Goal: Transaction & Acquisition: Book appointment/travel/reservation

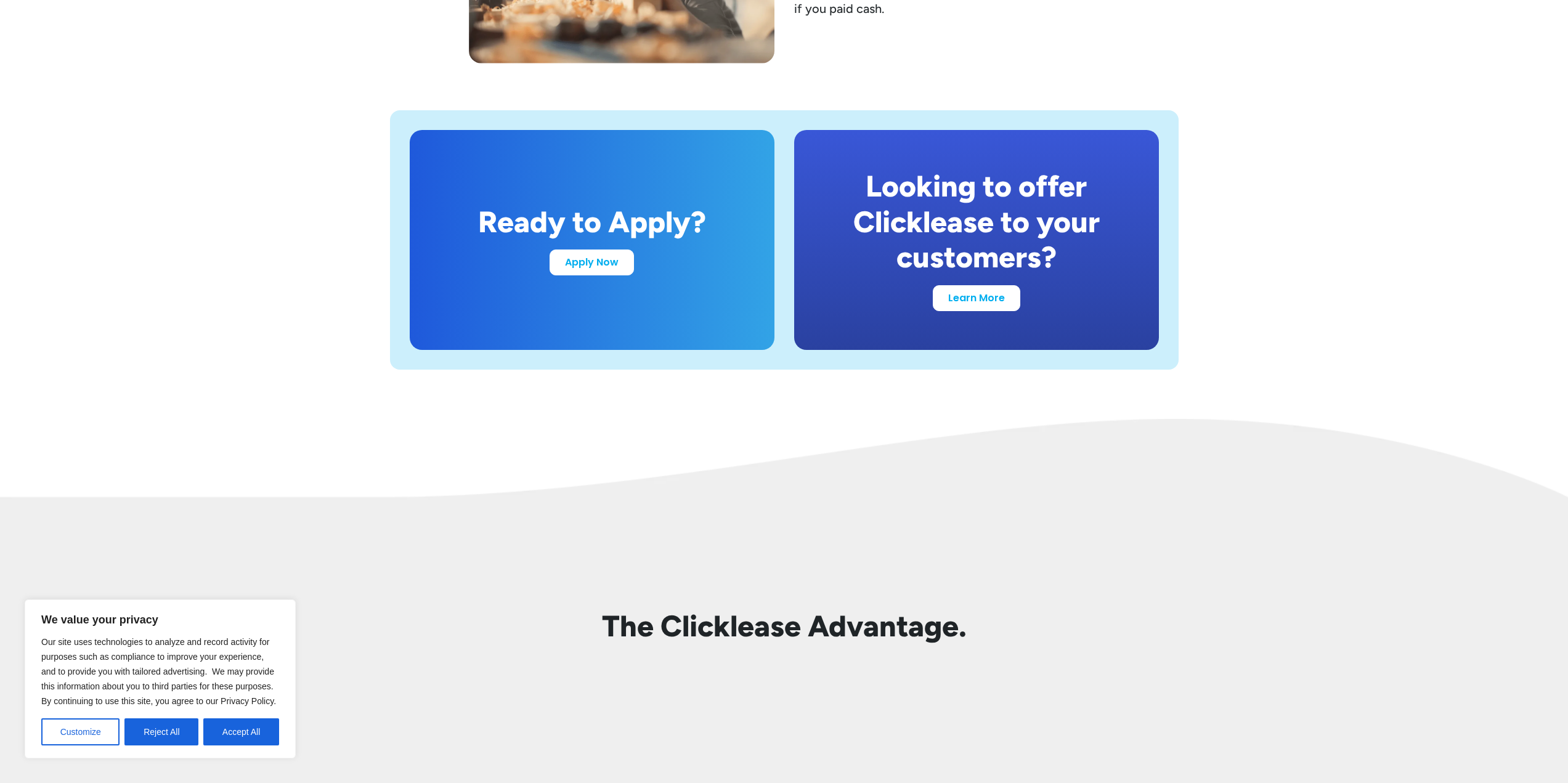
scroll to position [2402, 0]
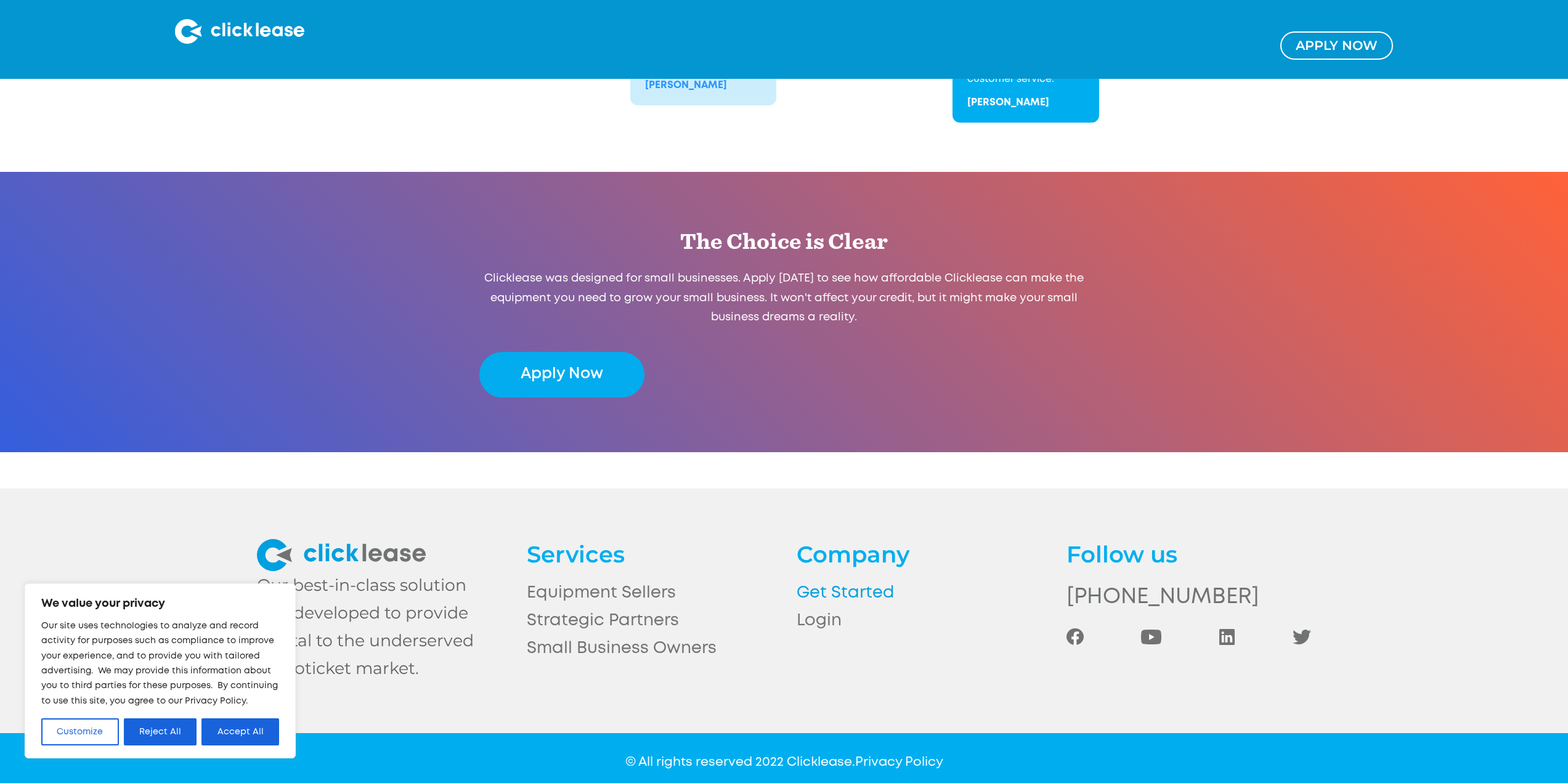
scroll to position [2414, 0]
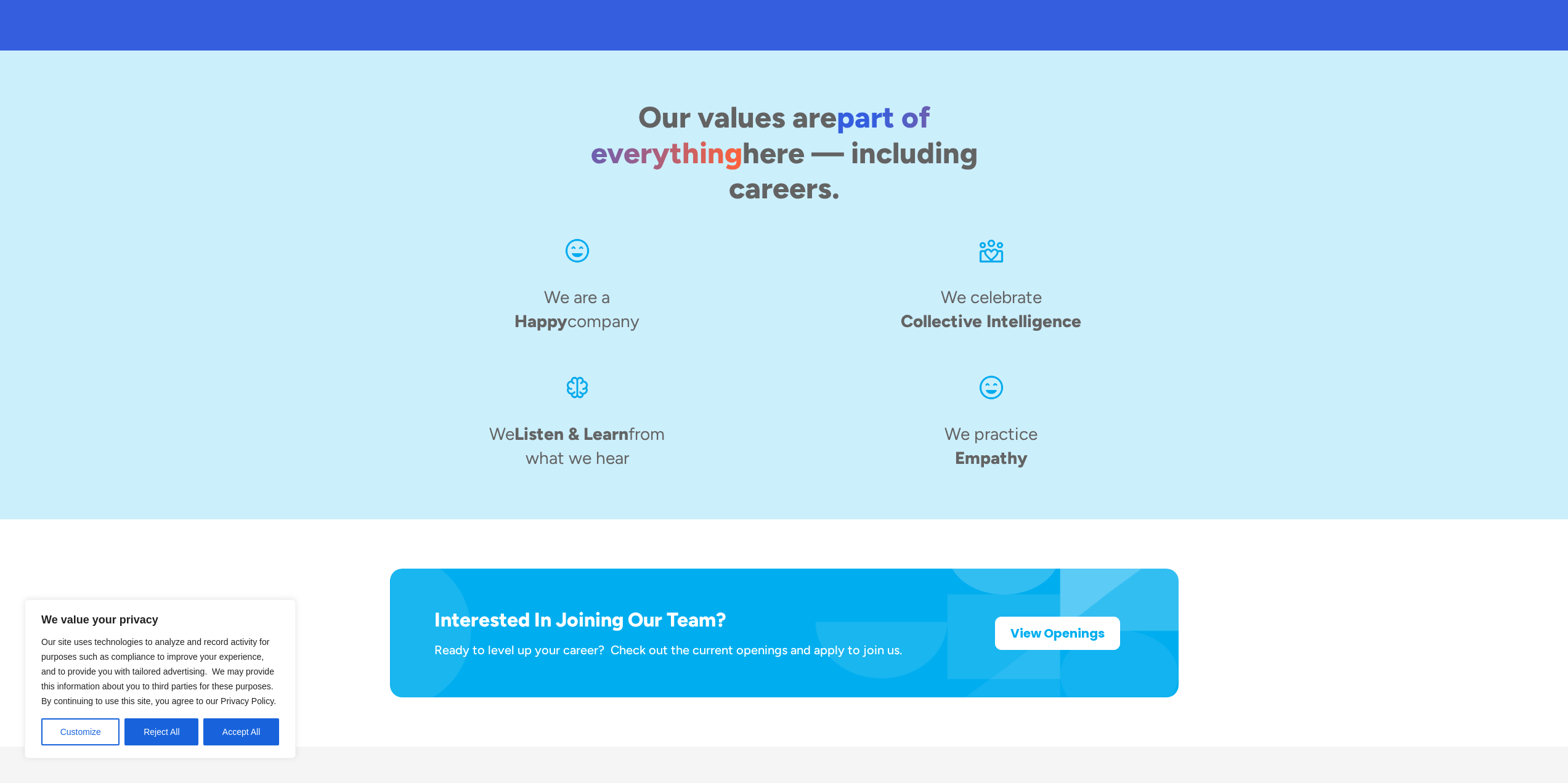
scroll to position [1695, 0]
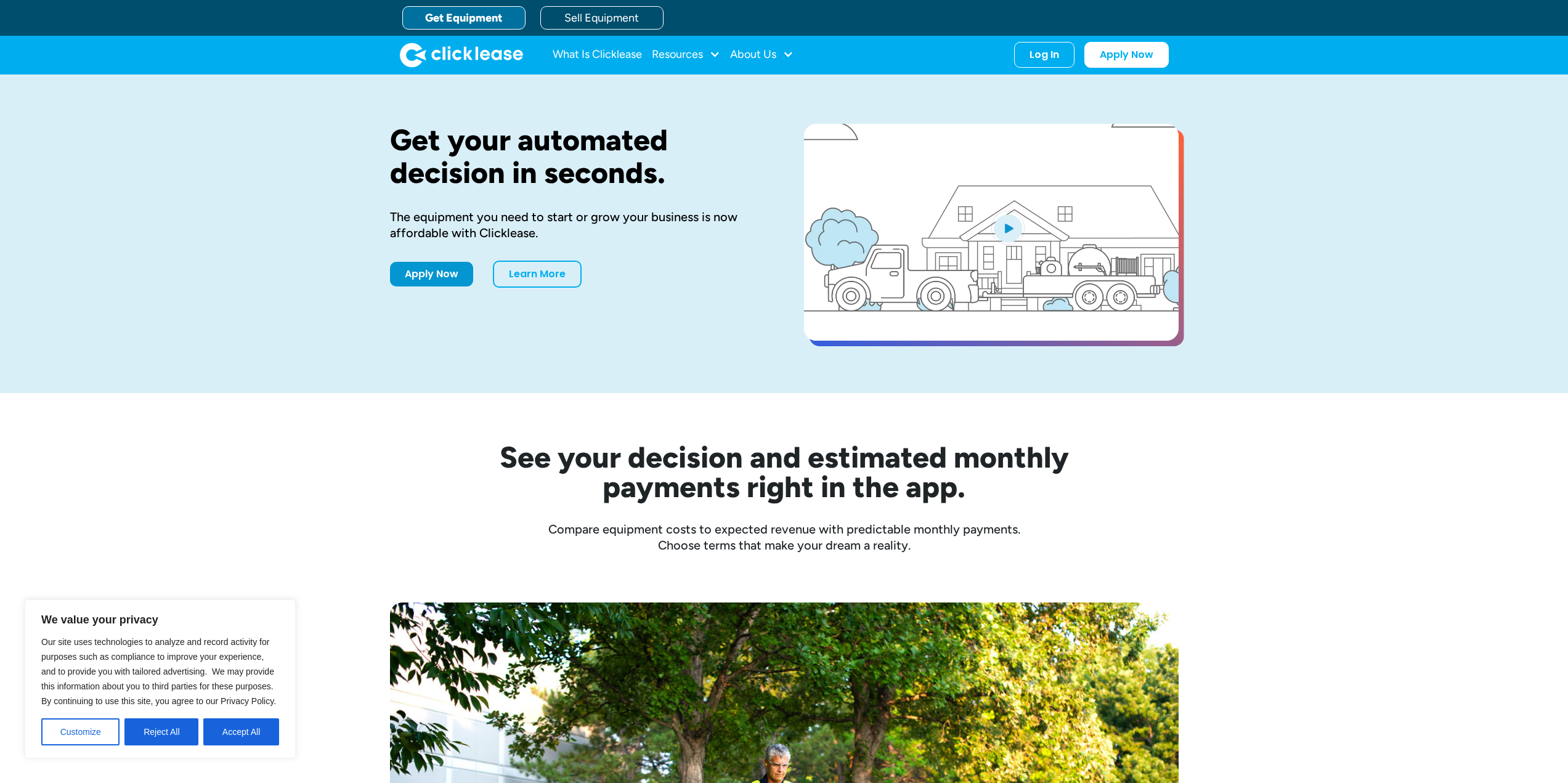
click at [494, 23] on link "Get Equipment" at bounding box center [464, 18] width 123 height 23
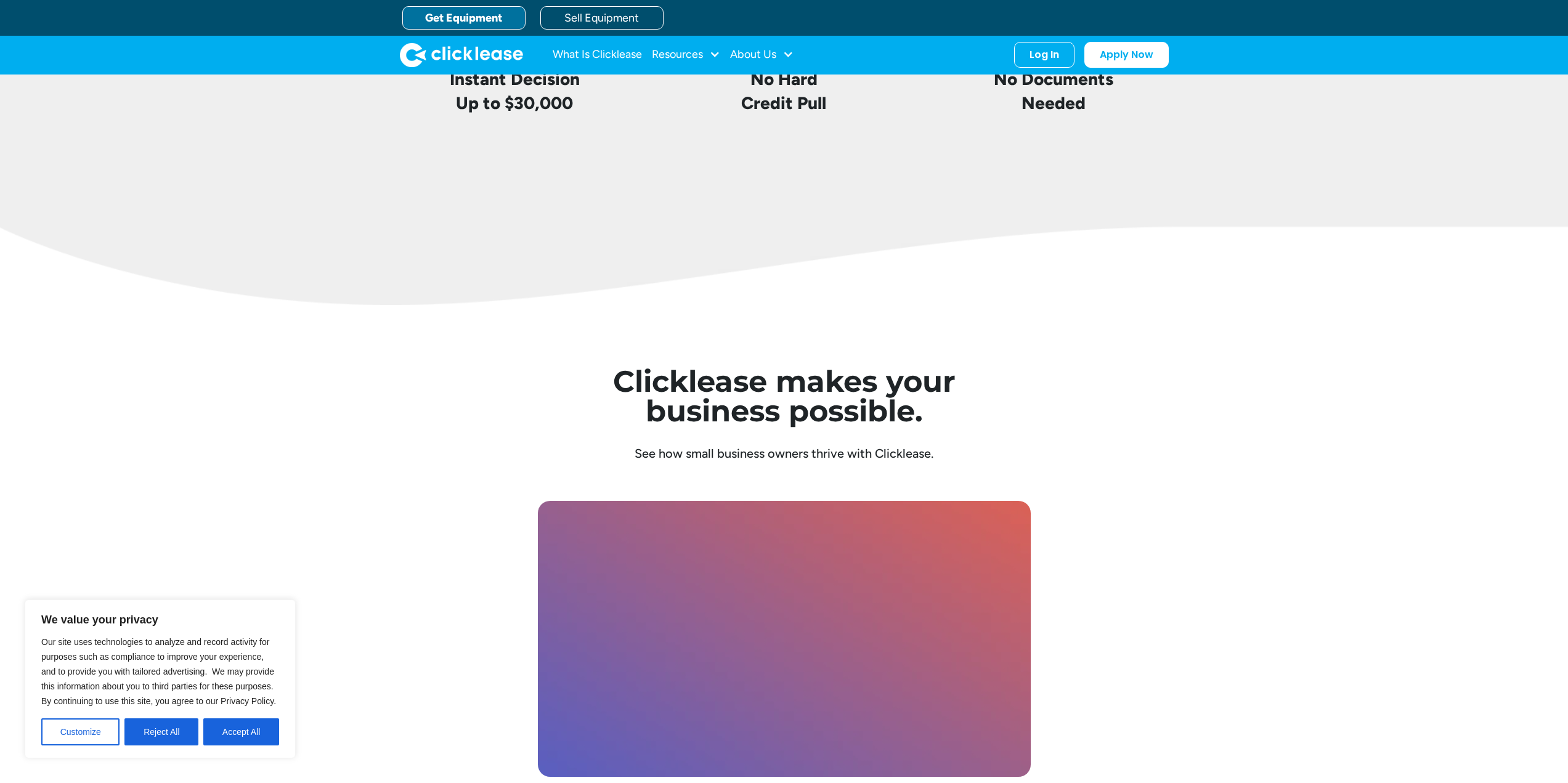
scroll to position [3079, 0]
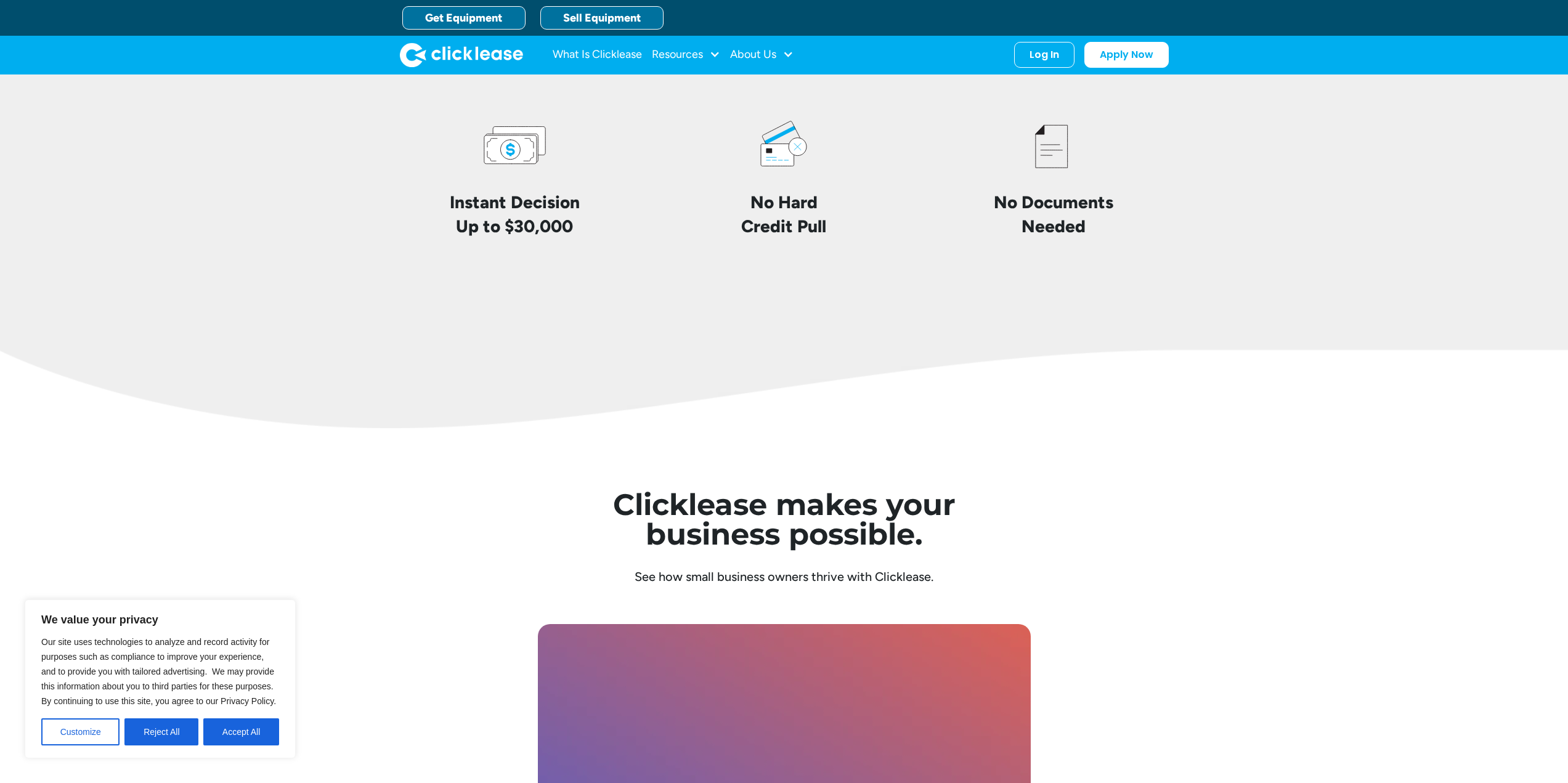
click at [622, 19] on link "Sell Equipment" at bounding box center [602, 18] width 123 height 23
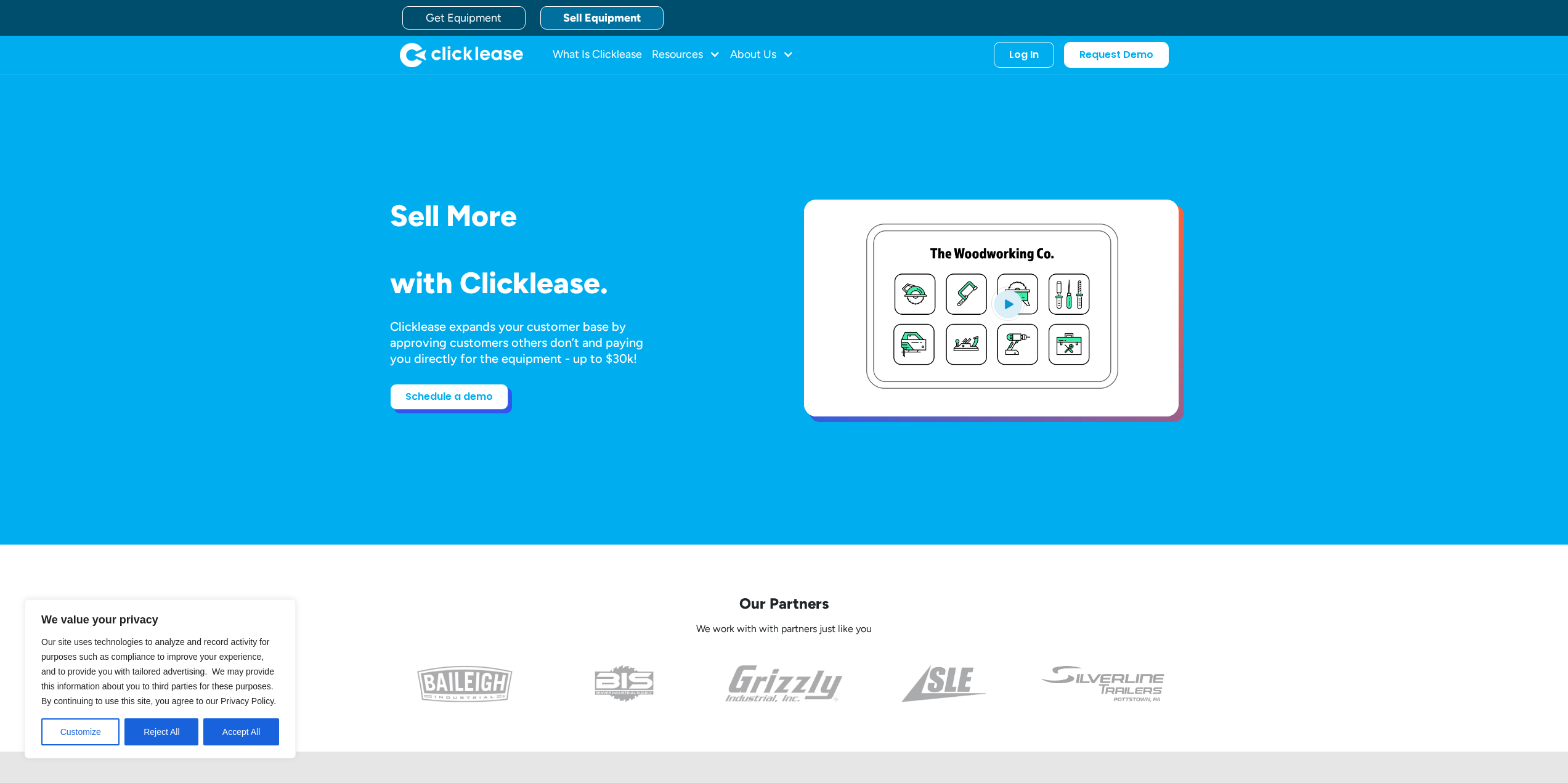
click at [435, 393] on link "Schedule a demo" at bounding box center [449, 397] width 118 height 26
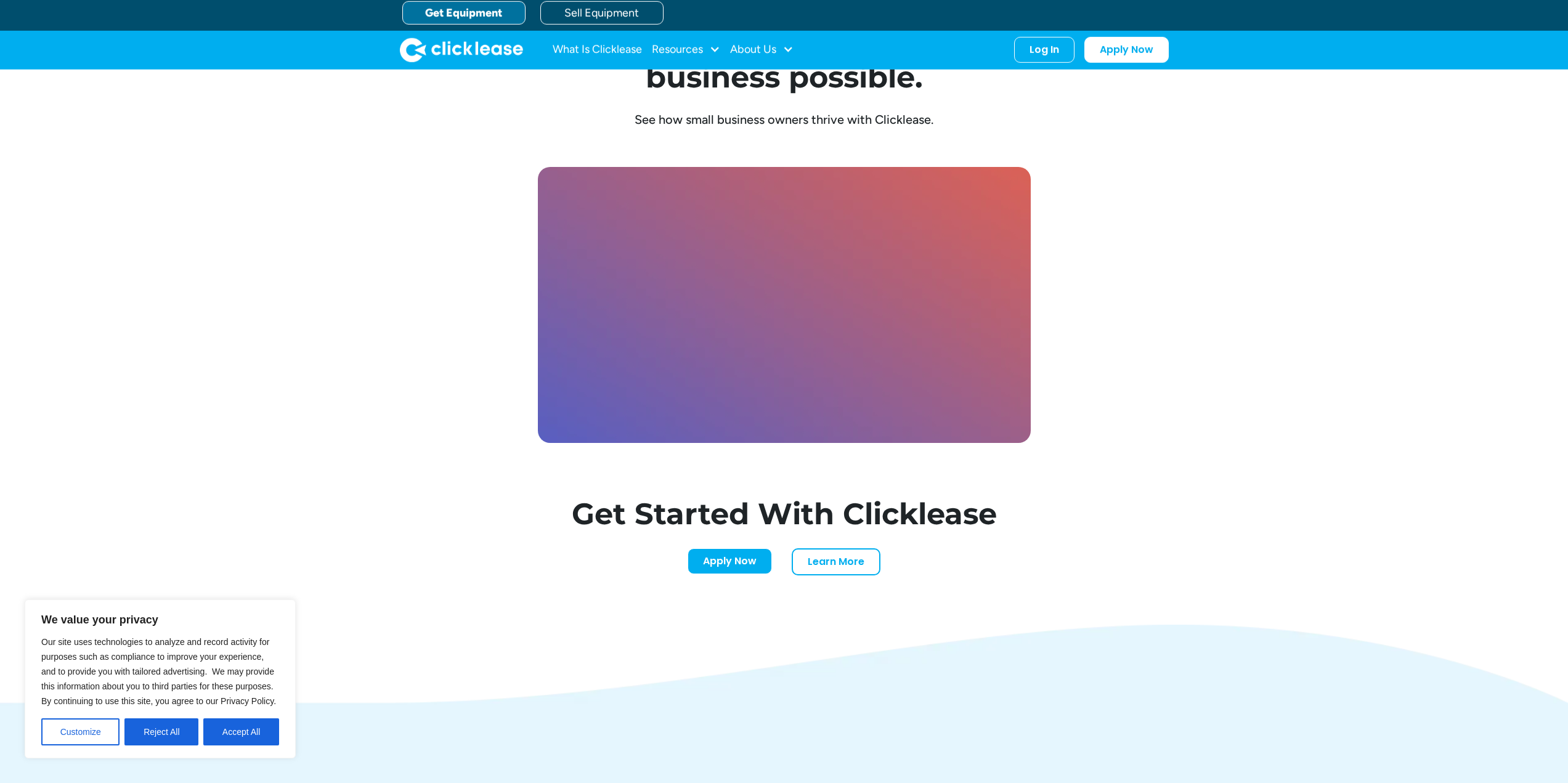
scroll to position [3079, 0]
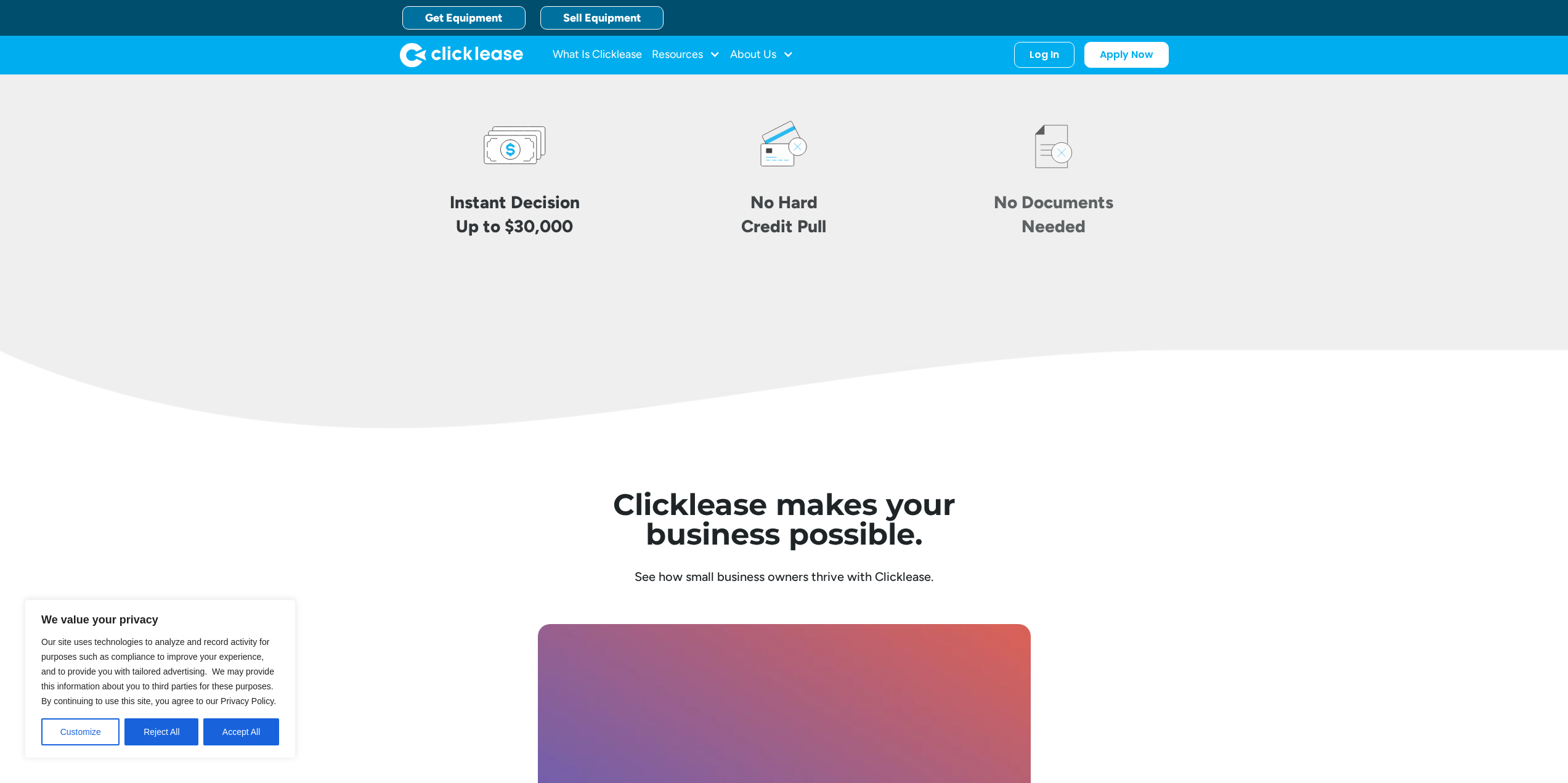
click at [568, 18] on link "Sell Equipment" at bounding box center [602, 18] width 123 height 23
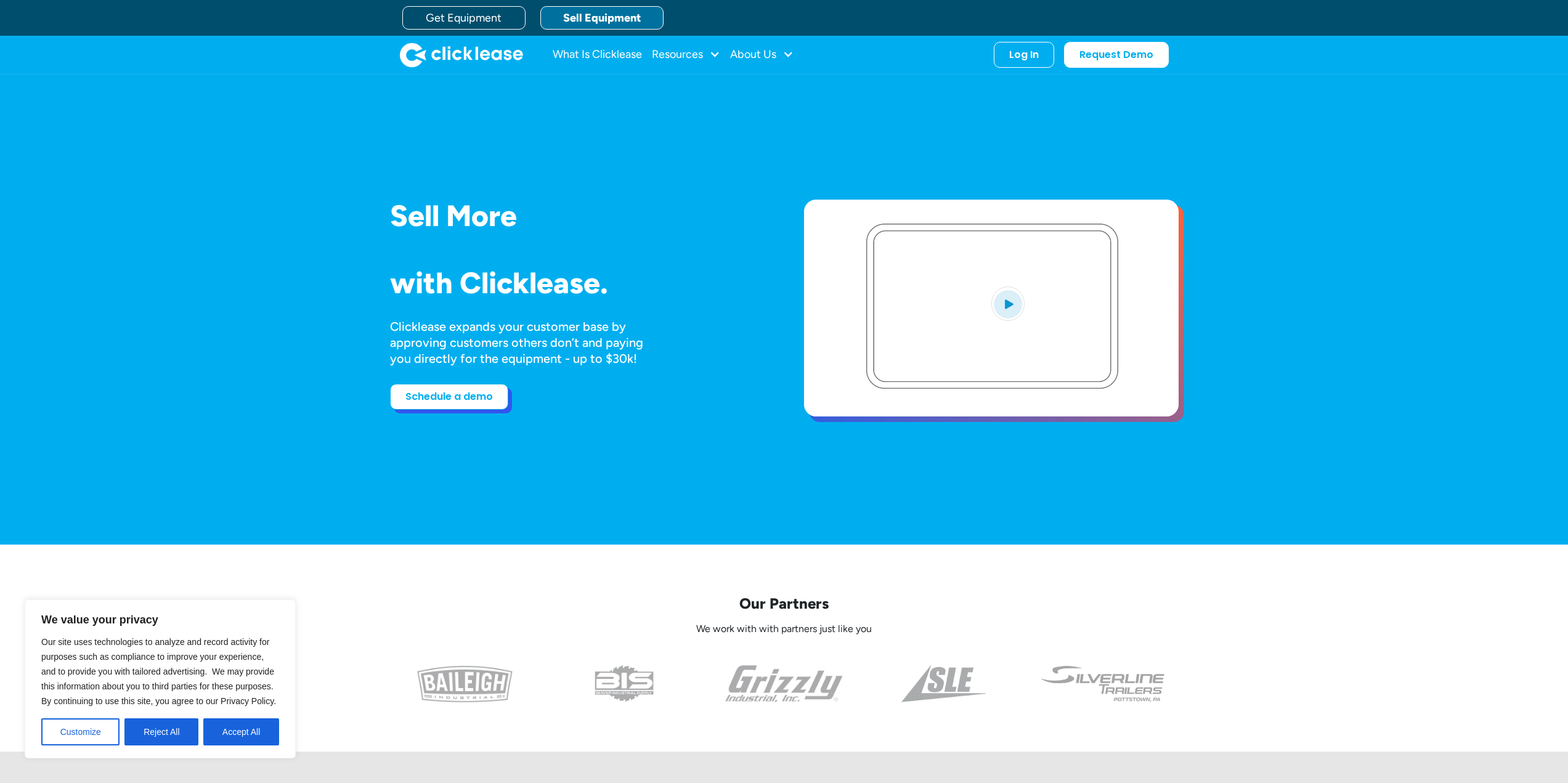
click at [464, 399] on link "Schedule a demo" at bounding box center [449, 397] width 118 height 26
click at [1128, 50] on link "Request Demo" at bounding box center [1116, 52] width 105 height 26
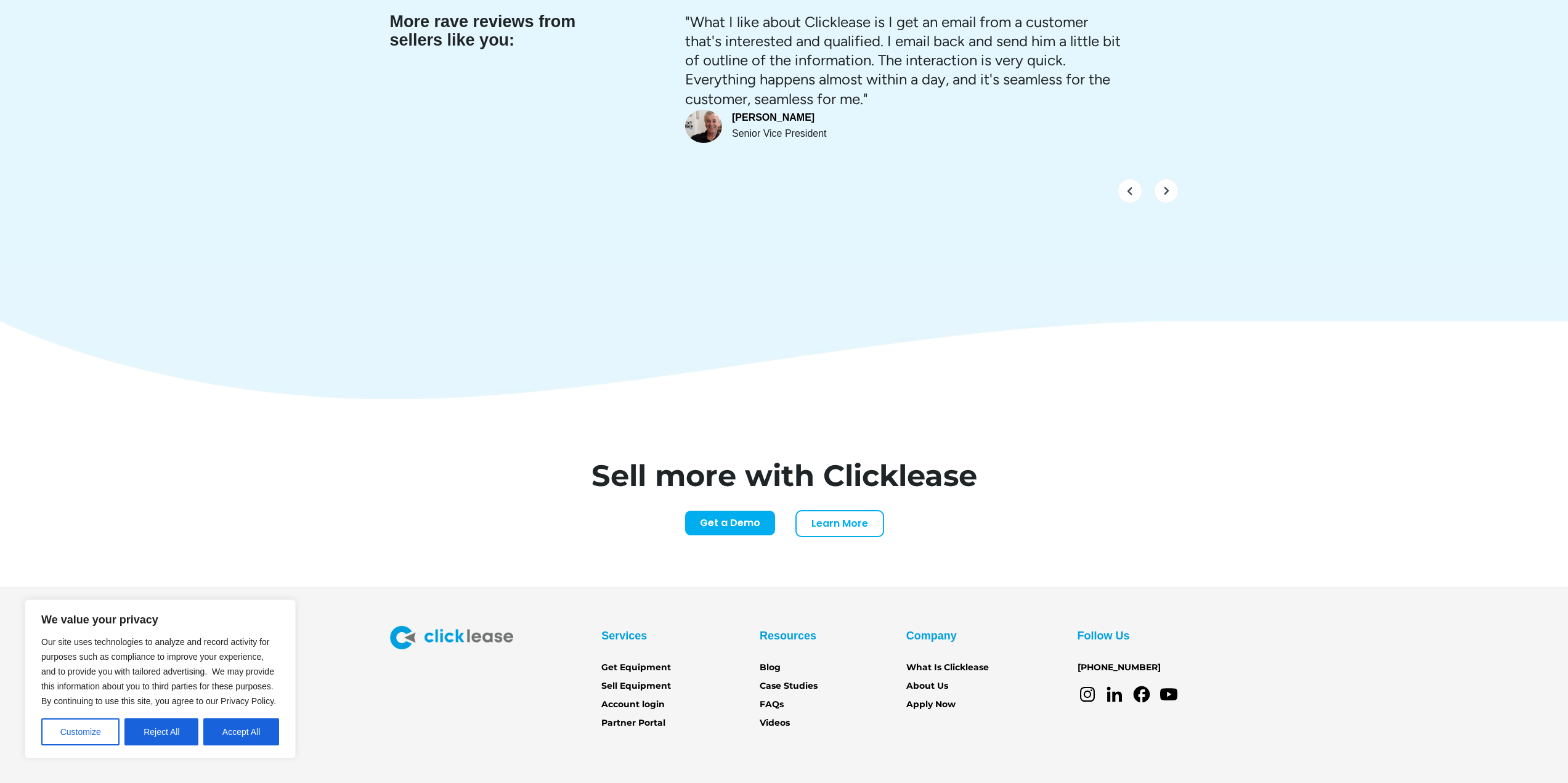
scroll to position [5185, 0]
